Goal: Communication & Community: Answer question/provide support

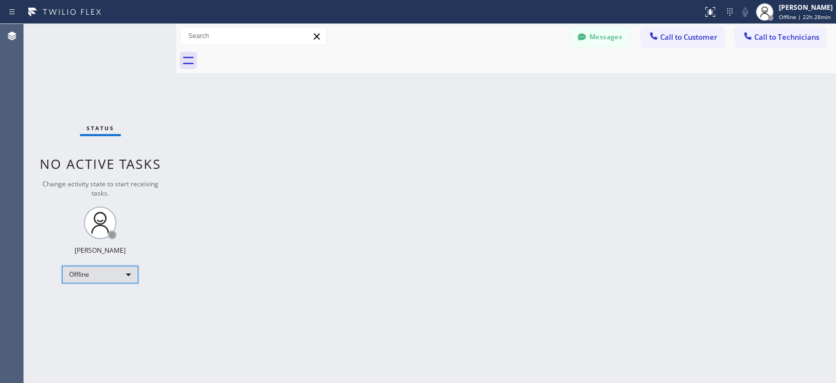
click at [101, 268] on div "Offline" at bounding box center [100, 274] width 76 height 17
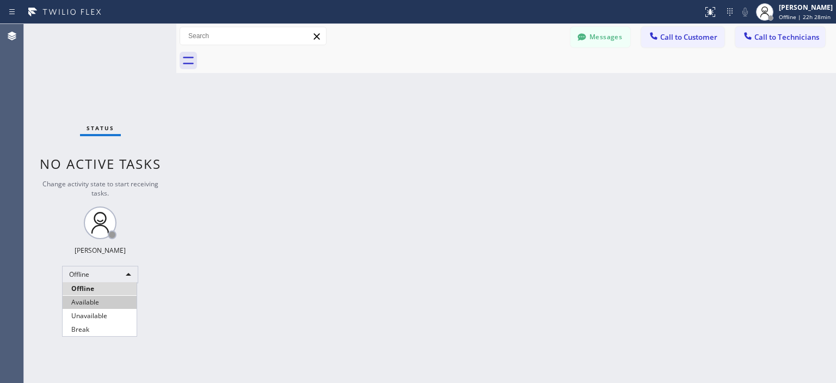
click at [107, 301] on li "Available" at bounding box center [100, 301] width 74 height 13
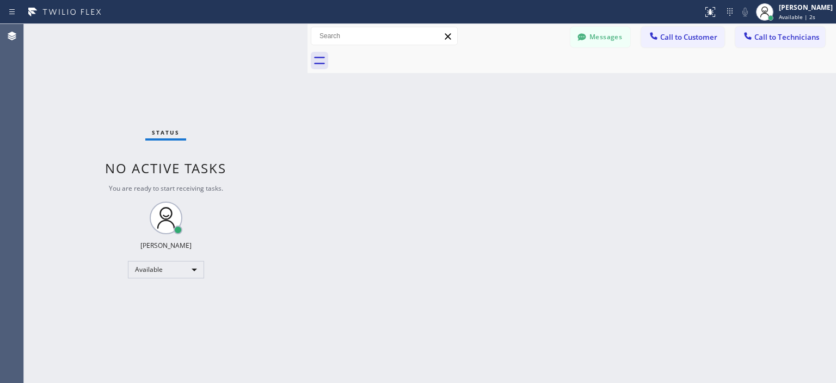
drag, startPoint x: 181, startPoint y: 69, endPoint x: 305, endPoint y: 70, distance: 123.5
click at [307, 70] on div at bounding box center [307, 203] width 0 height 359
click at [612, 36] on button "Messages" at bounding box center [600, 37] width 60 height 21
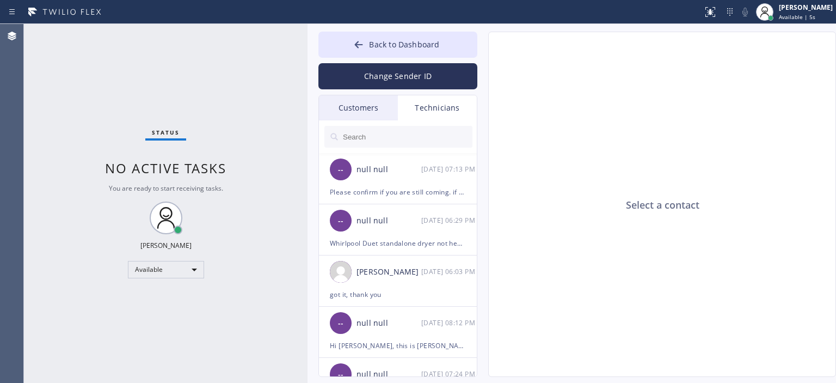
click at [362, 108] on div "Customers" at bounding box center [358, 107] width 79 height 25
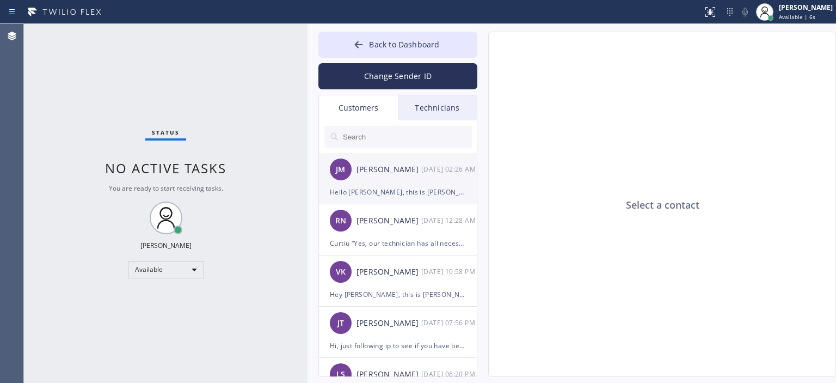
click at [421, 177] on div "[PERSON_NAME] [DATE] 02:26 AM" at bounding box center [398, 169] width 159 height 33
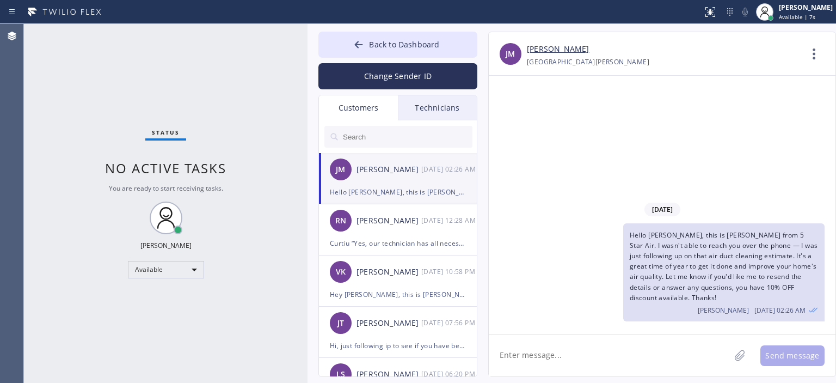
click at [389, 131] on input "text" at bounding box center [407, 137] width 131 height 22
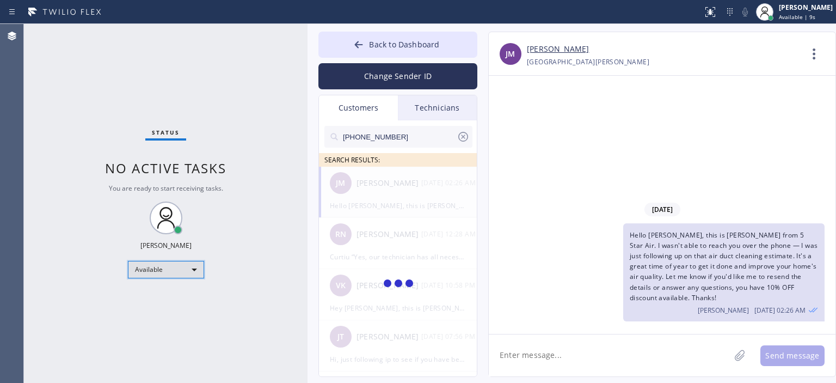
click at [175, 270] on div "Available" at bounding box center [166, 269] width 76 height 17
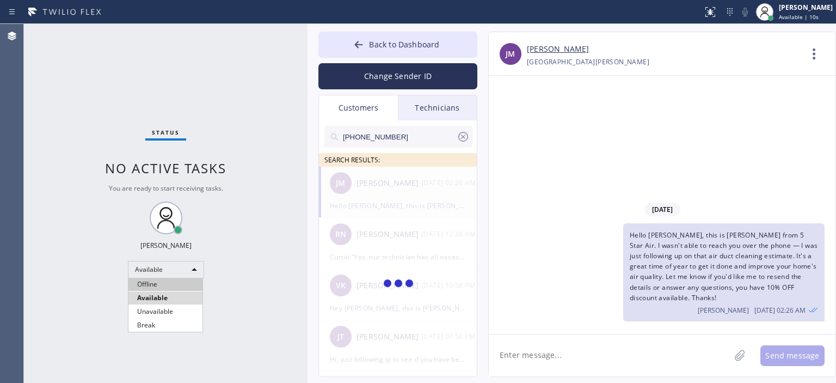
click at [168, 285] on li "Offline" at bounding box center [165, 284] width 74 height 13
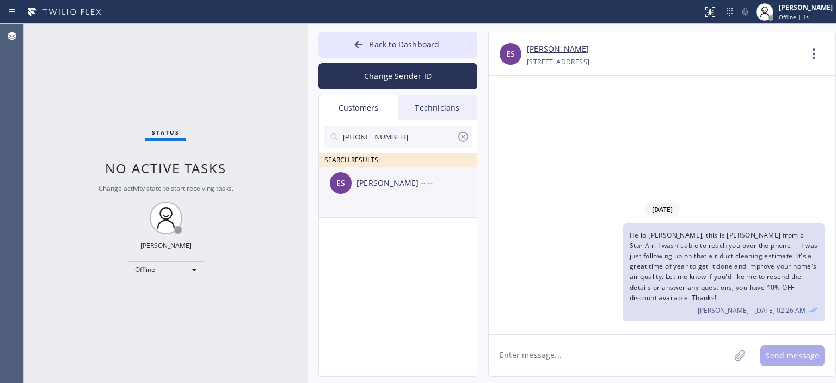
click at [411, 193] on div "ES [PERSON_NAME] --:--" at bounding box center [398, 183] width 159 height 33
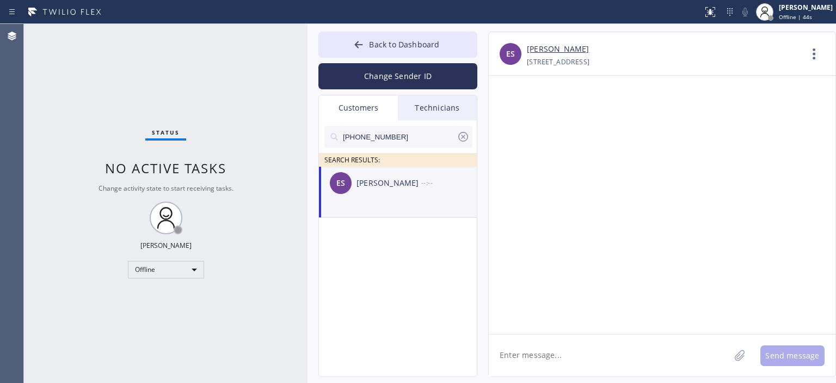
click at [562, 354] on textarea at bounding box center [609, 355] width 241 height 42
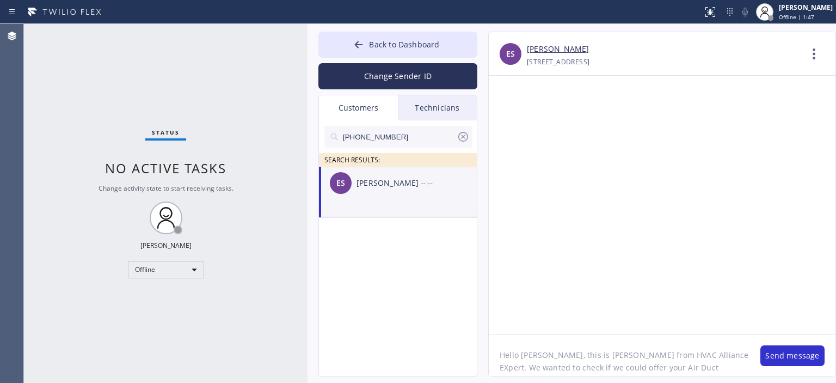
scroll to position [9, 0]
click at [713, 372] on textarea "Hello [PERSON_NAME], this is [PERSON_NAME] from HVAC Alliance EXpert. We wanted…" at bounding box center [619, 355] width 261 height 42
click at [560, 349] on textarea "Hello [PERSON_NAME], this is [PERSON_NAME] from HVAC Alliance EXpert. We wanted…" at bounding box center [619, 355] width 261 height 42
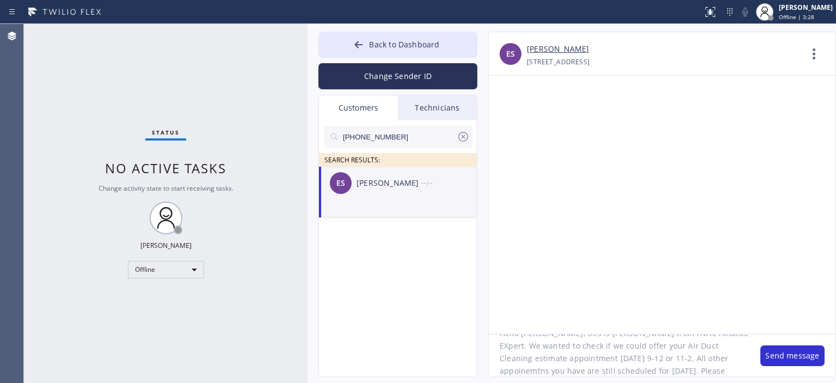
click at [560, 349] on textarea "Hello [PERSON_NAME], this is [PERSON_NAME] from HVAC Alliance EXpert. We wanted…" at bounding box center [619, 355] width 261 height 42
type textarea "Hello [PERSON_NAME], this is [PERSON_NAME] from HVAC Alliance EXpert. We wanted…"
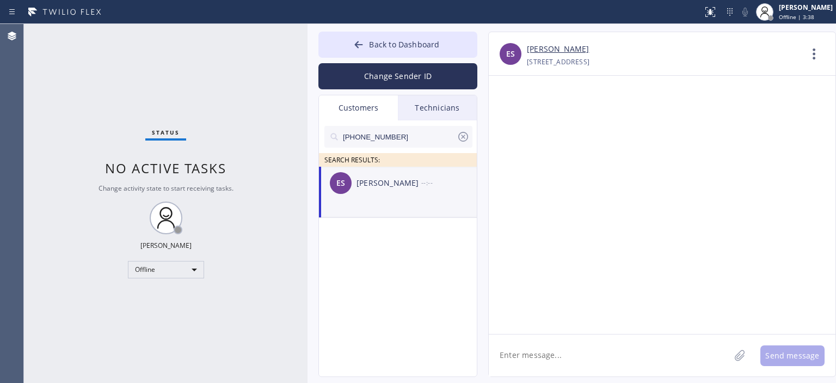
scroll to position [0, 0]
paste textarea "Hello [PERSON_NAME], this is [PERSON_NAME] from HVAC Alliance EXpert. We wanted…"
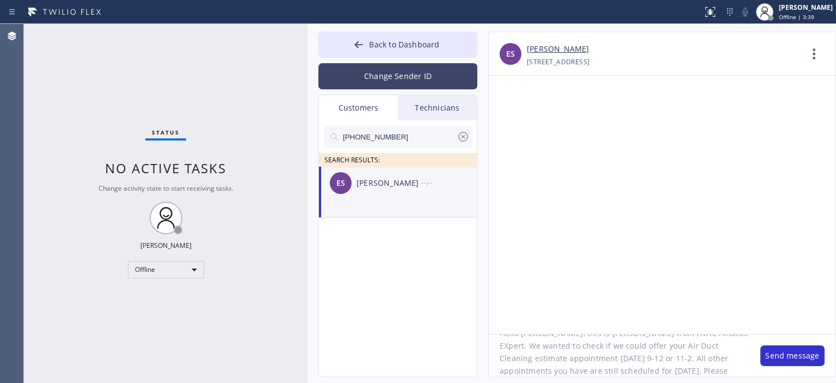
type textarea "Hello [PERSON_NAME], this is [PERSON_NAME] from HVAC Alliance EXpert. We wanted…"
click at [381, 84] on button "Change Sender ID" at bounding box center [397, 76] width 159 height 26
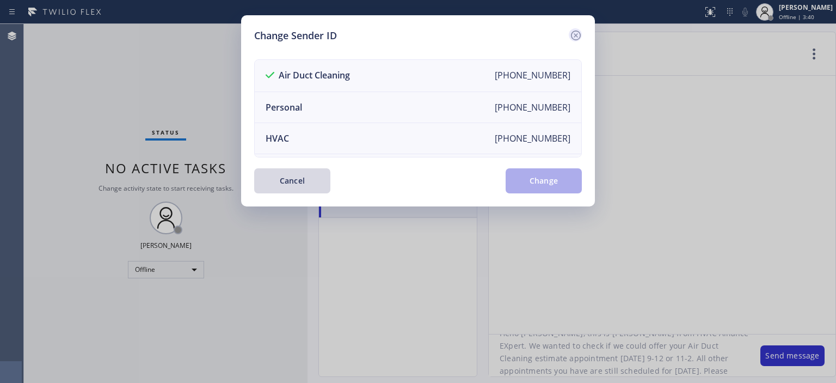
click at [575, 30] on icon at bounding box center [575, 35] width 13 height 13
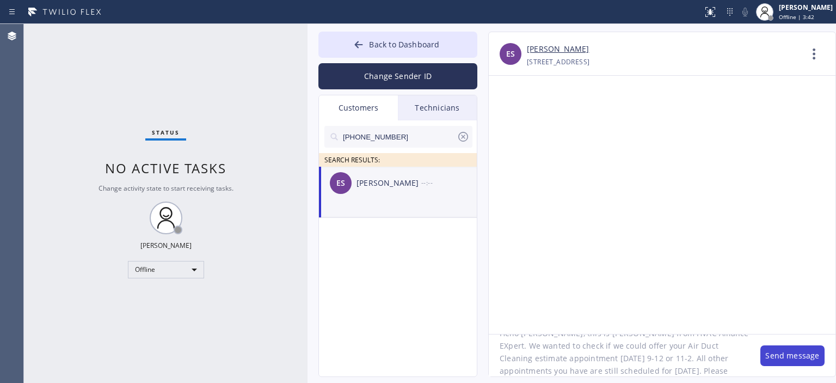
click at [781, 352] on button "Send message" at bounding box center [792, 355] width 64 height 21
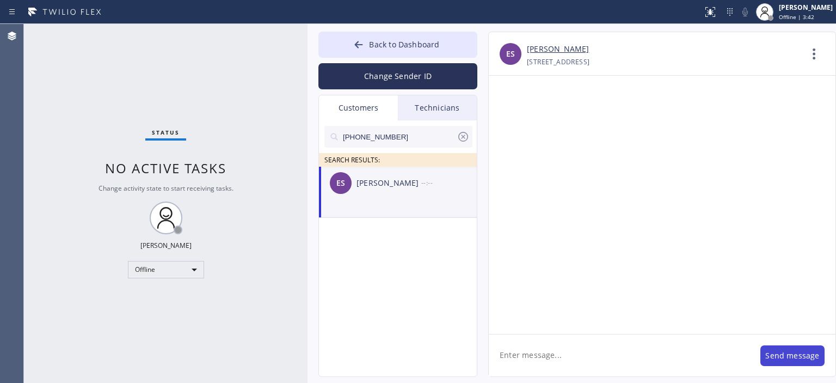
scroll to position [0, 0]
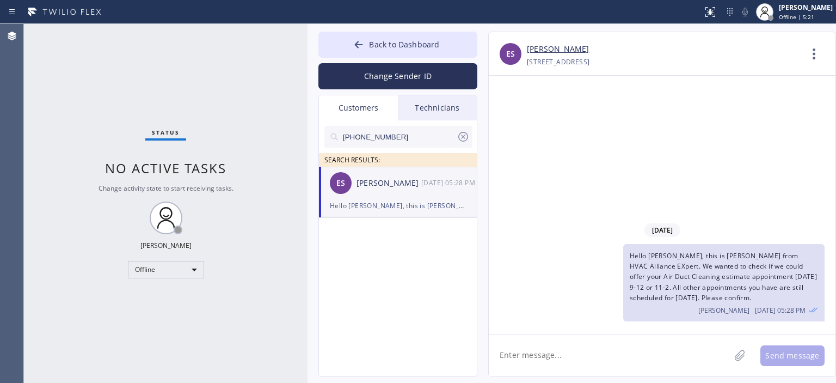
click at [464, 134] on icon at bounding box center [463, 136] width 13 height 13
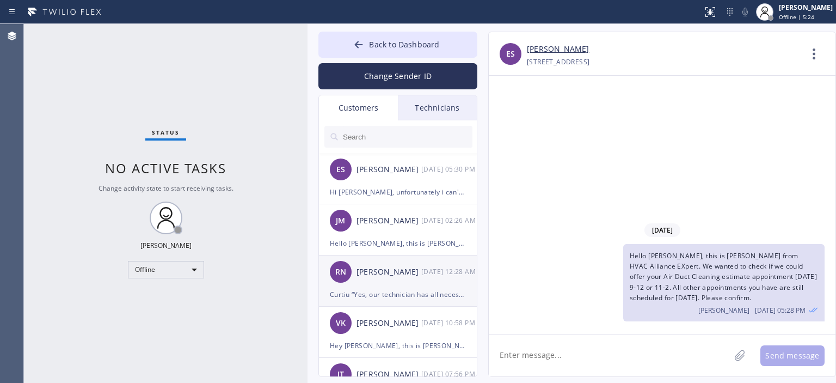
click at [434, 278] on div "RN [PERSON_NAME] [DATE] 12:28 AM" at bounding box center [398, 271] width 159 height 33
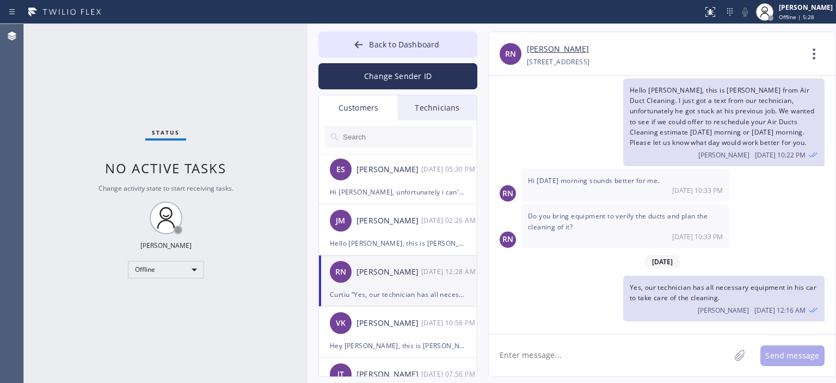
scroll to position [22, 0]
click at [428, 188] on div "Hi [PERSON_NAME], unfortunately i can't confirm now. Can you do [DATE] morning?" at bounding box center [398, 192] width 136 height 13
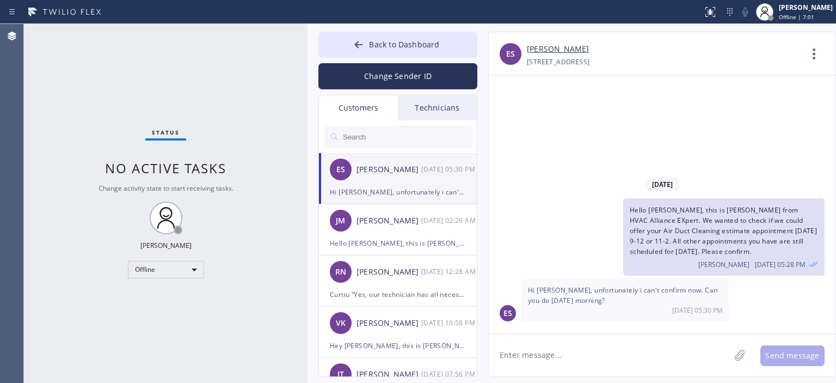
scroll to position [0, 0]
click at [579, 354] on textarea at bounding box center [609, 355] width 241 height 42
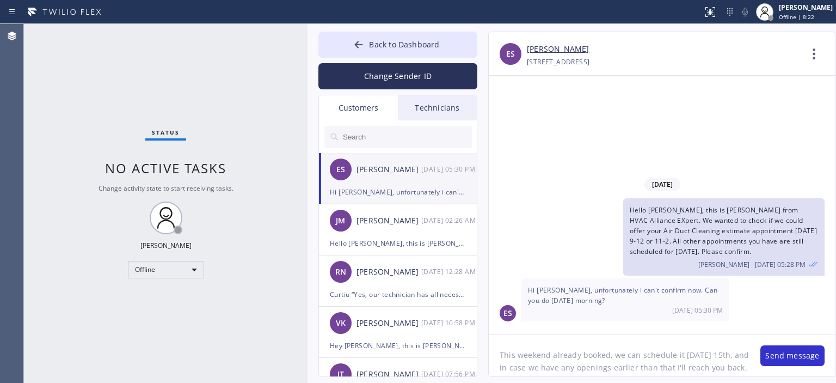
scroll to position [9, 0]
click at [559, 354] on textarea "This weekend already booked, we can schedule it [DATE] 15th, and in case we hav…" at bounding box center [619, 355] width 261 height 42
type textarea "This weekend already booked, we can schedule it [DATE] 15th, and in case we hav…"
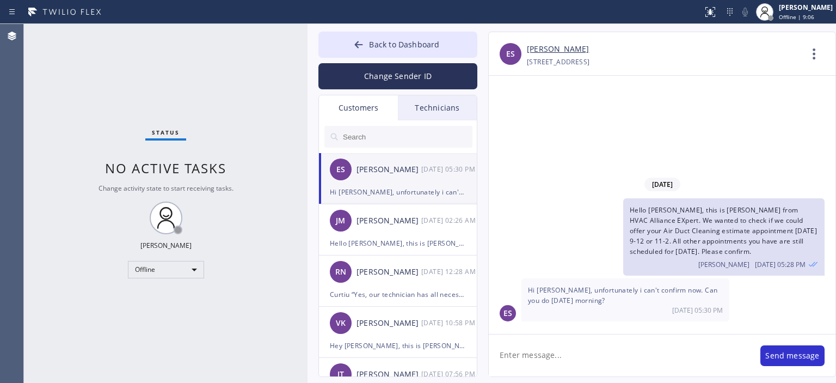
scroll to position [0, 0]
paste textarea "Unfortunately this weekend already booked, but we can schedule it [DATE] 15th, …"
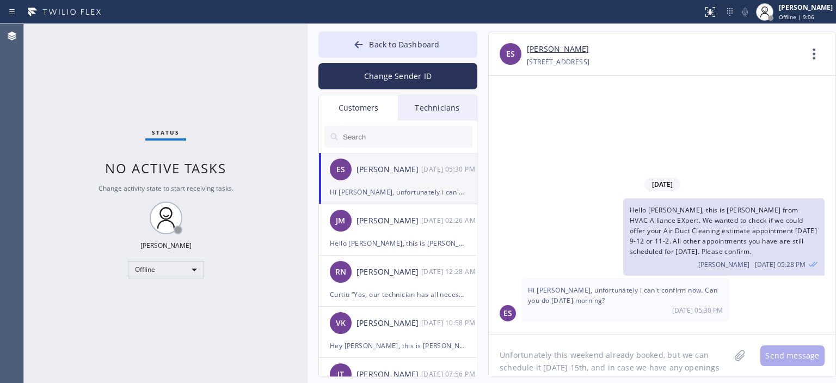
scroll to position [9, 0]
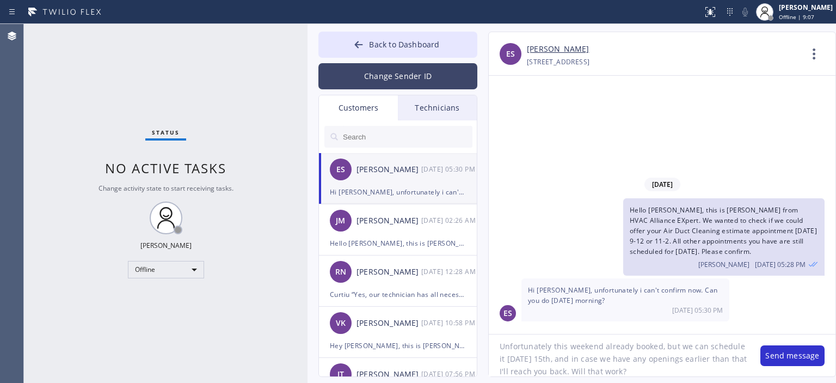
type textarea "Unfortunately this weekend already booked, but we can schedule it [DATE] 15th, …"
click at [396, 69] on button "Change Sender ID" at bounding box center [397, 76] width 159 height 26
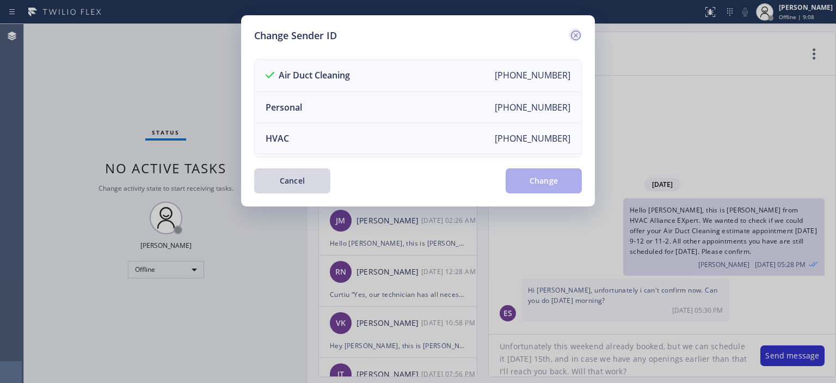
click at [574, 38] on icon at bounding box center [575, 35] width 13 height 13
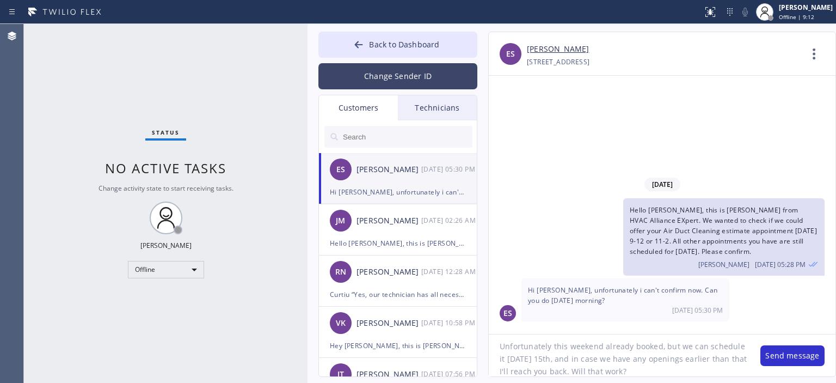
click at [423, 77] on button "Change Sender ID" at bounding box center [397, 76] width 159 height 26
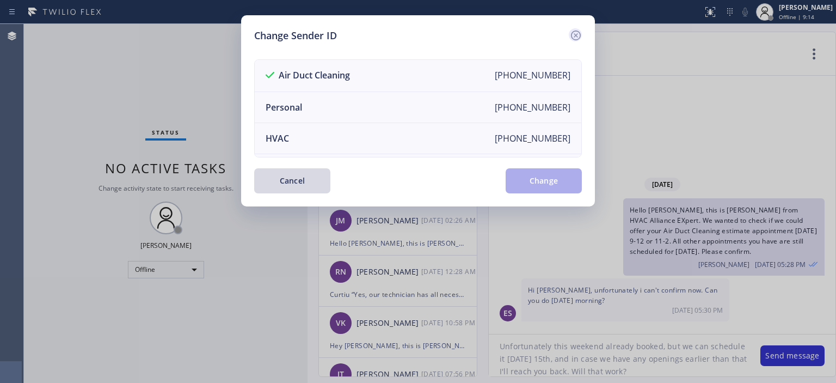
click at [569, 35] on icon at bounding box center [575, 35] width 13 height 13
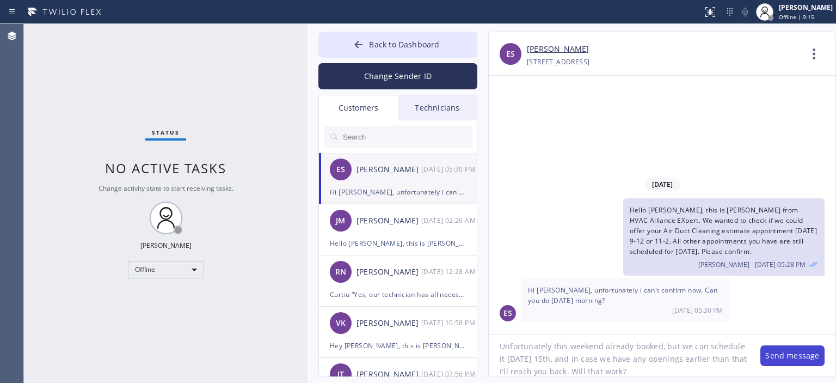
click at [781, 361] on button "Send message" at bounding box center [792, 355] width 64 height 21
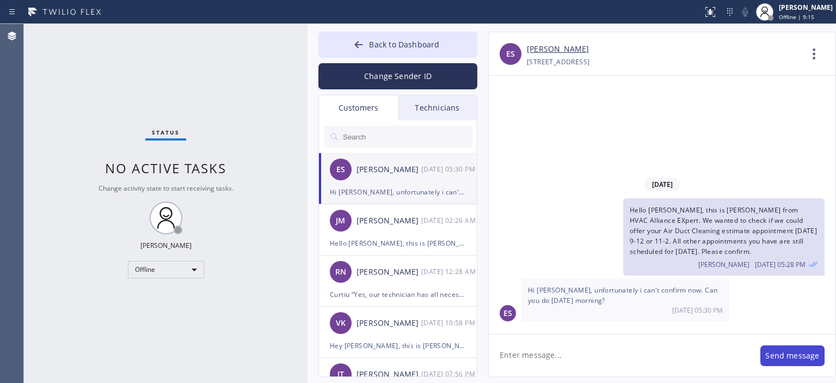
scroll to position [0, 0]
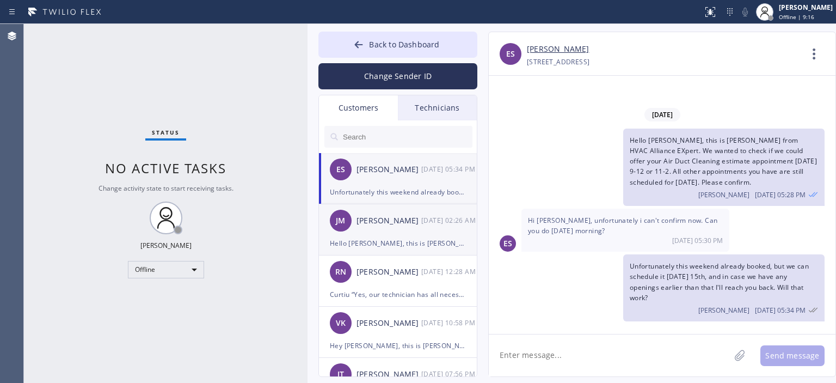
click at [430, 238] on div "Hello [PERSON_NAME], this is [PERSON_NAME] from 5 Star Air. I wasn't able to re…" at bounding box center [398, 243] width 136 height 13
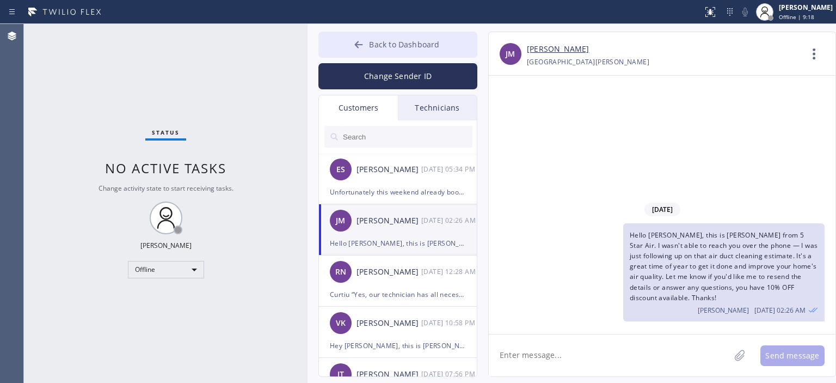
click at [358, 47] on icon at bounding box center [359, 44] width 8 height 7
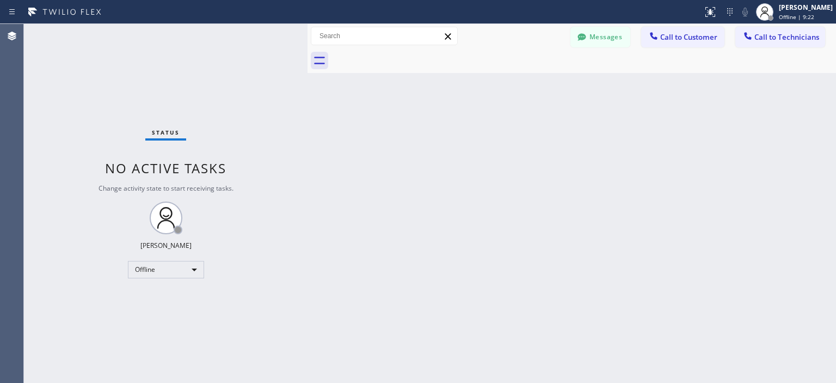
drag, startPoint x: 24, startPoint y: 101, endPoint x: 156, endPoint y: 13, distance: 158.3
click at [24, 100] on div "Status No active tasks Change activity state to start receiving tasks. [PERSON_…" at bounding box center [166, 203] width 284 height 359
click at [39, 60] on div "Status No active tasks Change activity state to start receiving tasks. [PERSON_…" at bounding box center [166, 203] width 284 height 359
click at [601, 28] on button "Messages" at bounding box center [600, 37] width 60 height 21
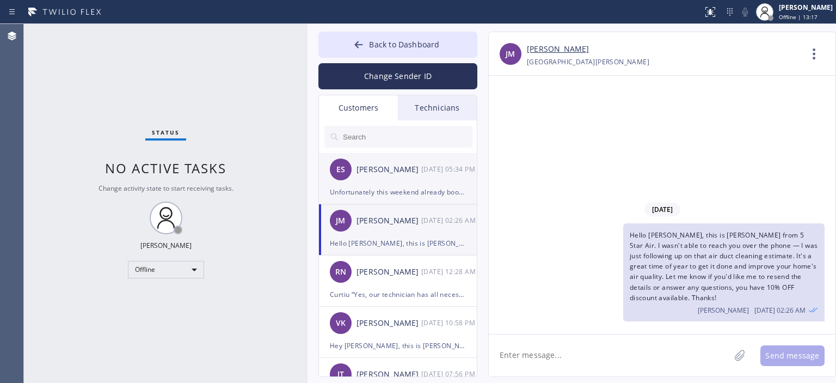
click at [401, 184] on div "ES [PERSON_NAME] [DATE] 05:34 PM" at bounding box center [398, 169] width 159 height 33
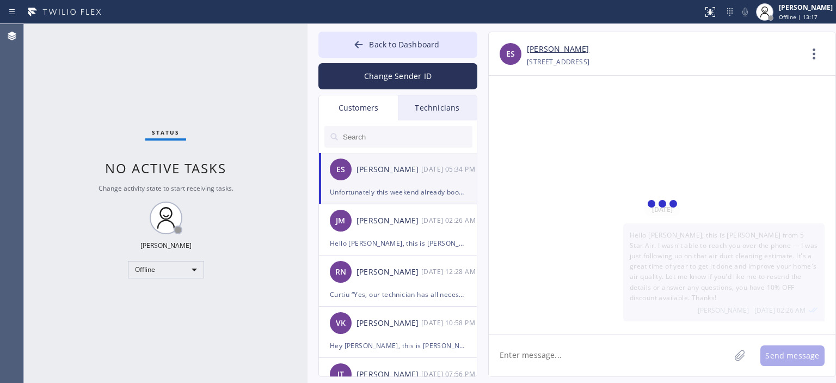
scroll to position [4, 0]
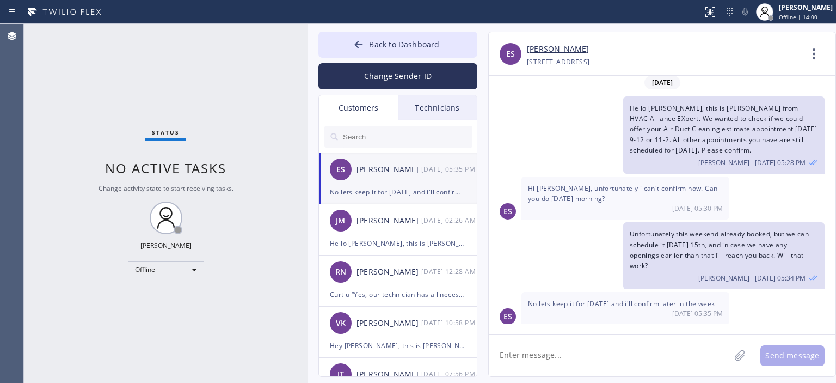
click at [549, 352] on textarea at bounding box center [609, 355] width 241 height 42
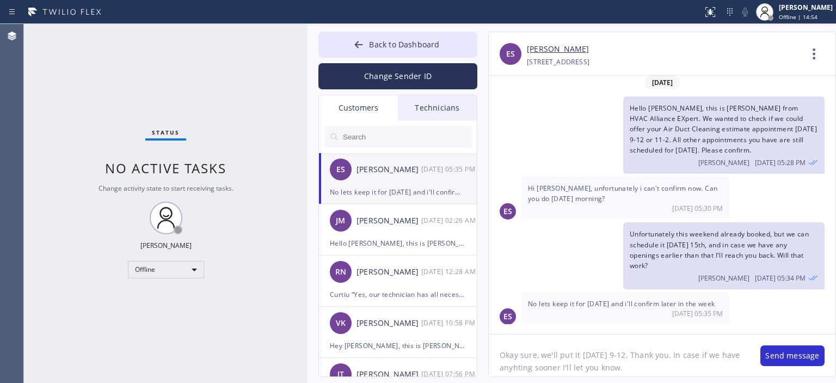
click at [557, 361] on textarea "Okay sure, we'll put it [DATE] 9-12. Thank you. In case if we have anyhting soo…" at bounding box center [619, 355] width 261 height 42
type textarea "Okay sure, we'll put it [DATE] 9-12. Thank you. In case if we have anyhting soo…"
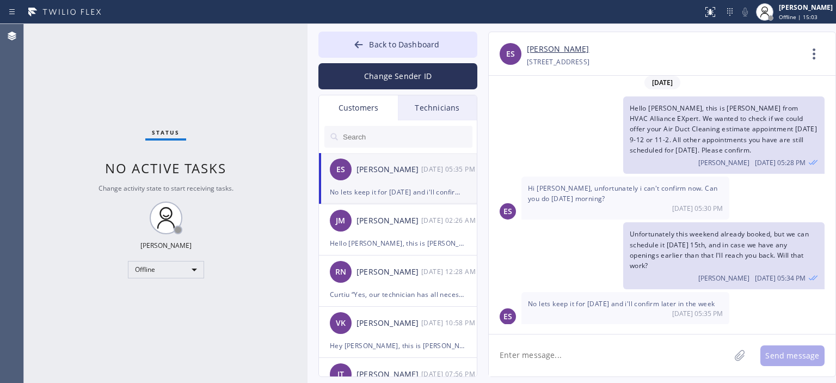
paste textarea "Okay sure, we'll put it [DATE] 9-12. Thank you. In case if we have anything soo…"
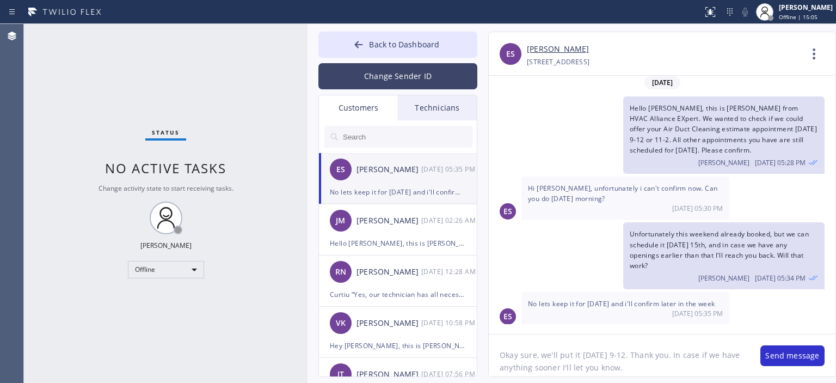
type textarea "Okay sure, we'll put it [DATE] 9-12. Thank you. In case if we have anything soo…"
click at [422, 85] on button "Change Sender ID" at bounding box center [397, 76] width 159 height 26
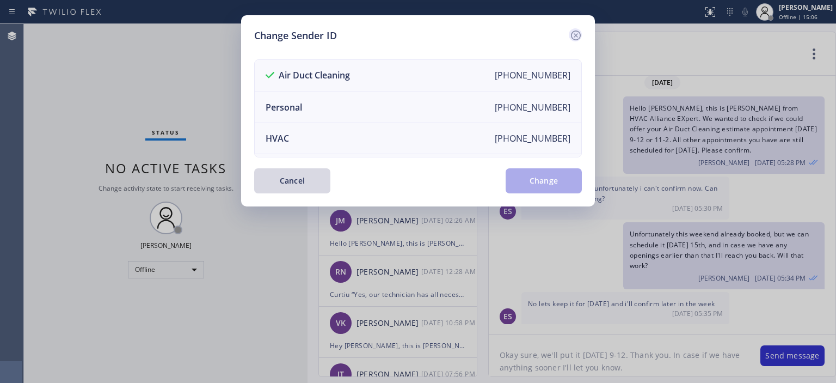
click at [577, 34] on icon at bounding box center [576, 35] width 10 height 10
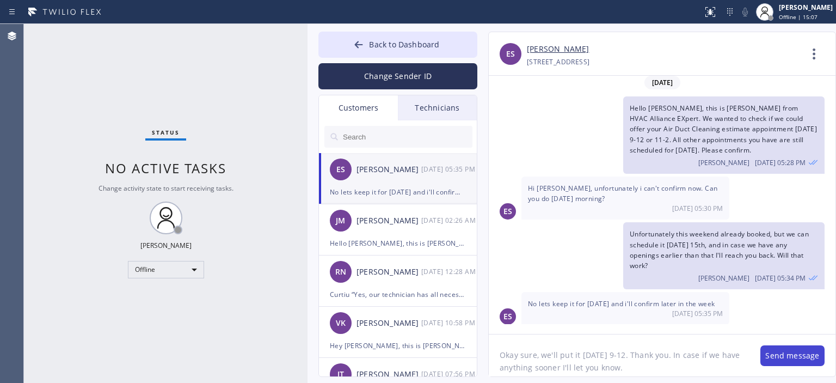
click at [771, 359] on button "Send message" at bounding box center [792, 355] width 64 height 21
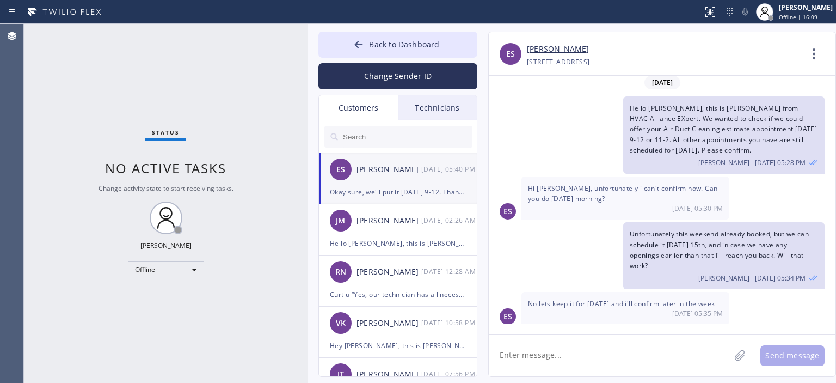
scroll to position [53, 0]
